Goal: Task Accomplishment & Management: Manage account settings

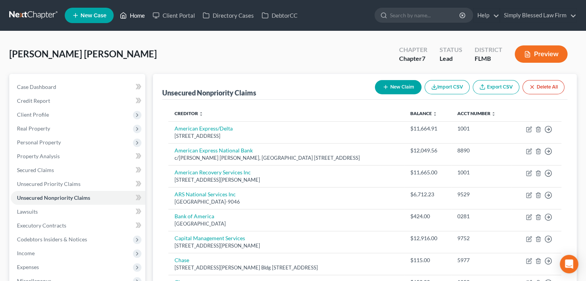
click at [132, 17] on link "Home" at bounding box center [132, 15] width 33 height 14
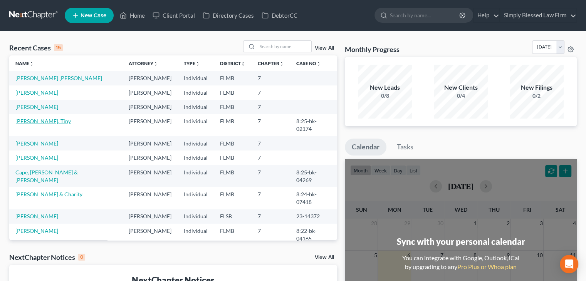
click at [30, 121] on link "[PERSON_NAME], Tiny" at bounding box center [42, 121] width 55 height 7
select select "2"
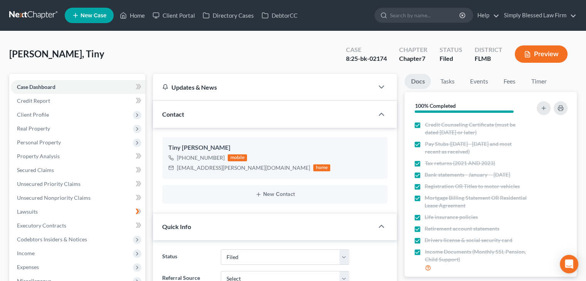
scroll to position [802, 0]
click at [68, 171] on link "Secured Claims" at bounding box center [78, 170] width 134 height 14
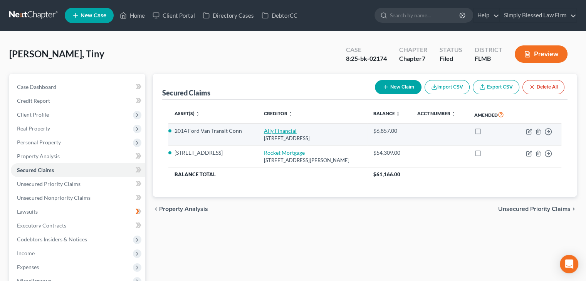
click at [276, 129] on link "Ally Financial" at bounding box center [280, 131] width 33 height 7
select select "23"
select select "2"
select select "0"
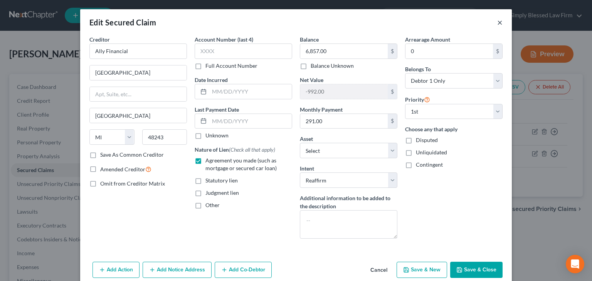
click at [497, 21] on button "×" at bounding box center [499, 22] width 5 height 9
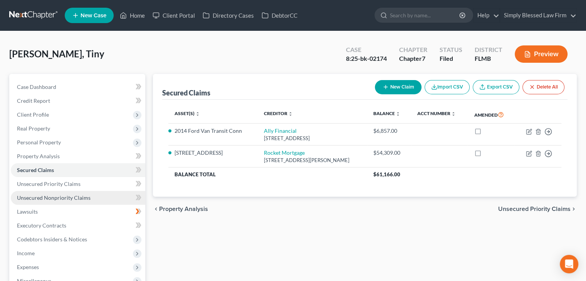
click at [50, 198] on span "Unsecured Nonpriority Claims" at bounding box center [54, 198] width 74 height 7
